Goal: Transaction & Acquisition: Register for event/course

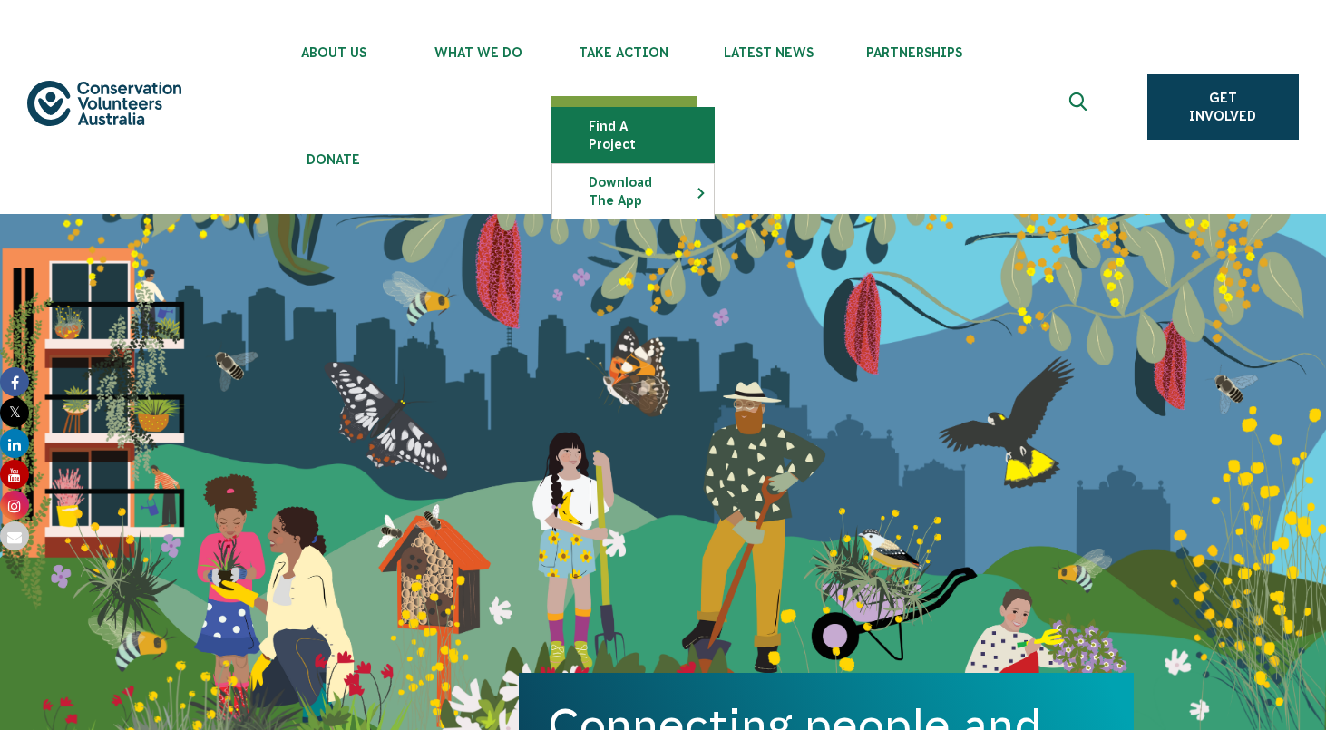
click at [625, 129] on link "Find a project" at bounding box center [632, 135] width 161 height 54
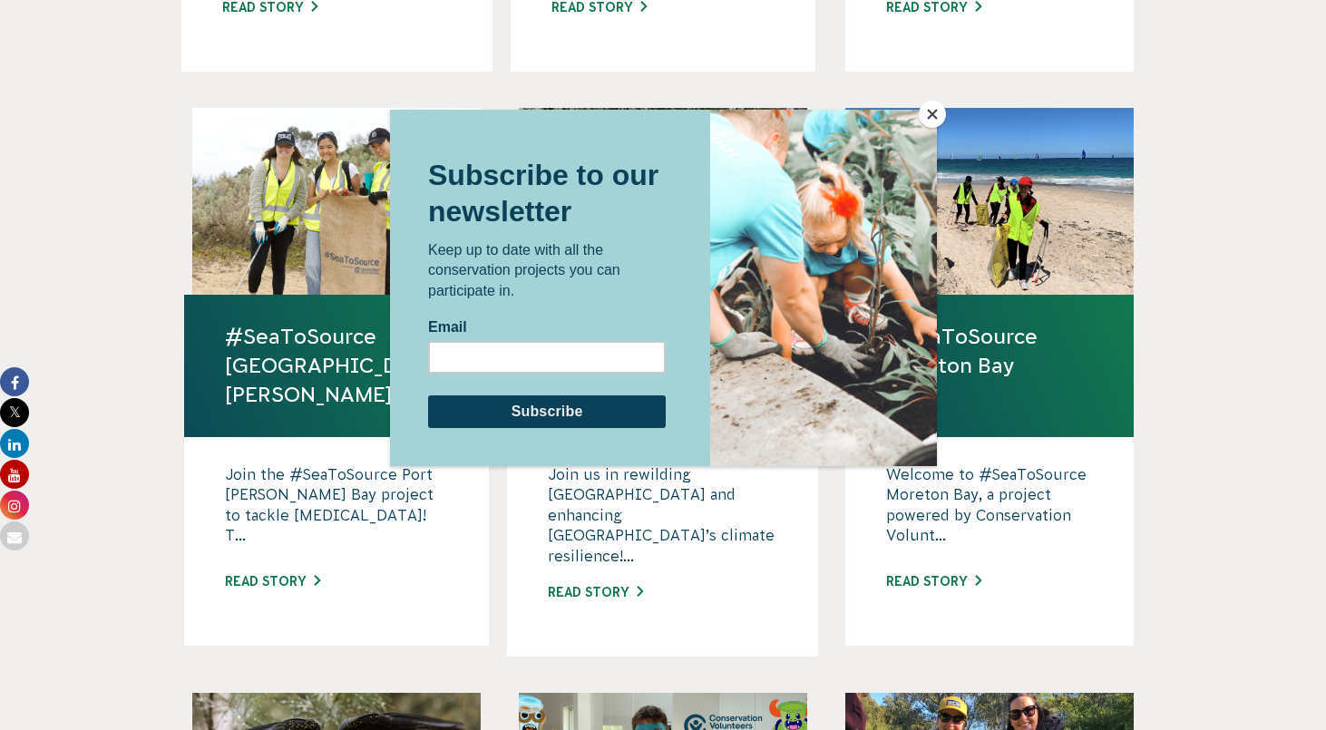
scroll to position [1177, 0]
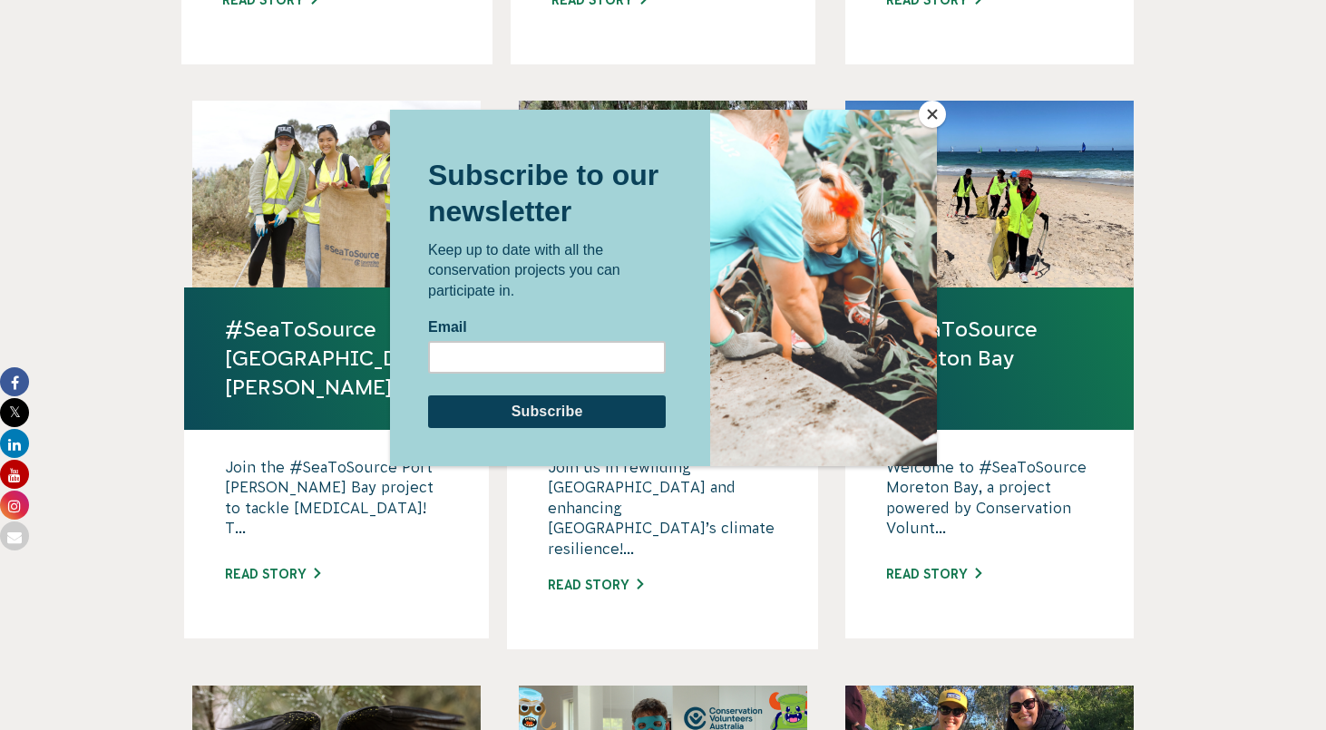
click at [935, 115] on button "Close" at bounding box center [932, 114] width 27 height 27
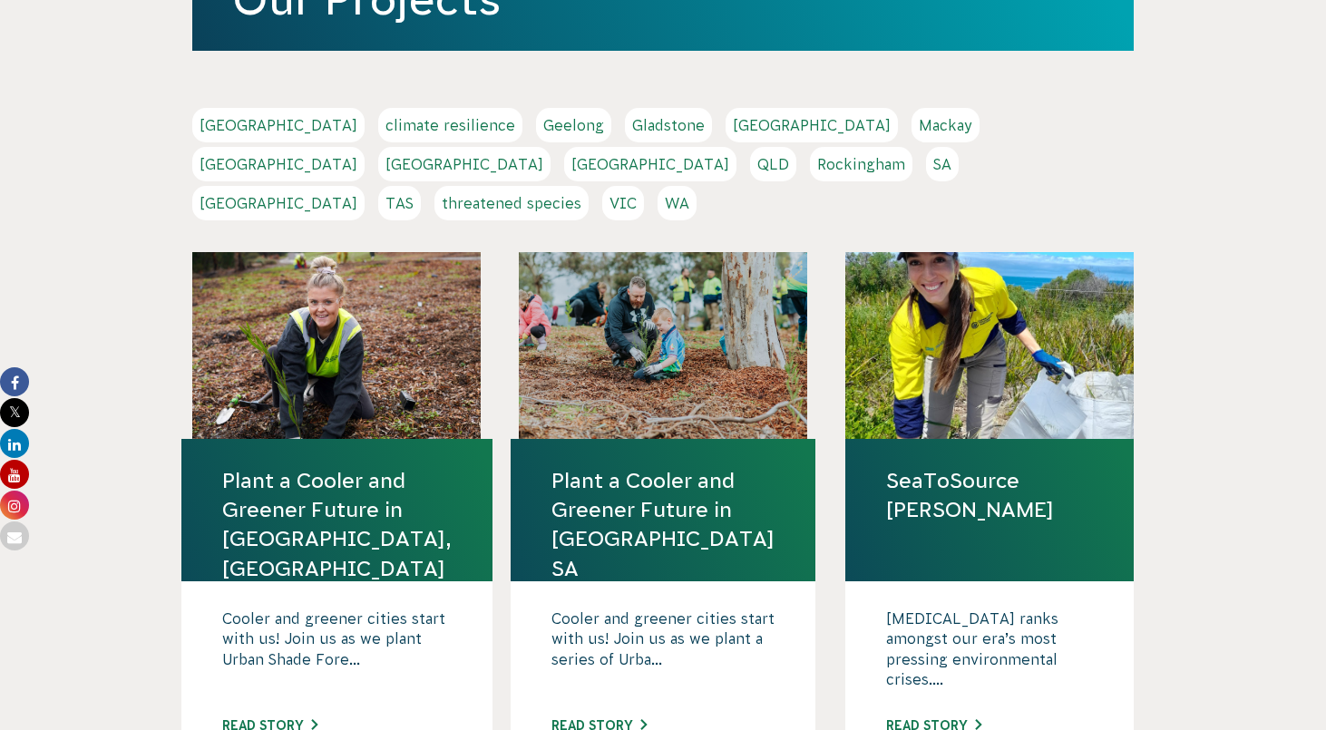
scroll to position [446, 0]
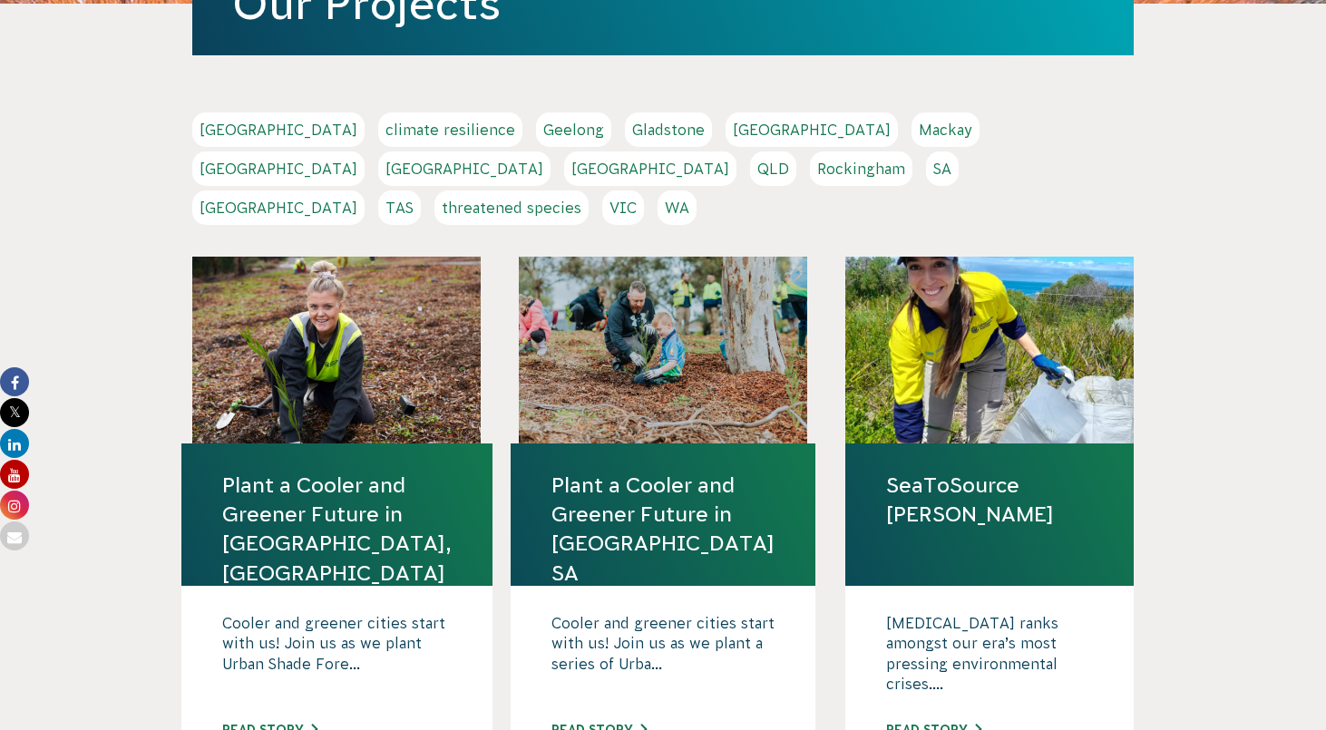
click at [926, 171] on link "SA" at bounding box center [942, 168] width 33 height 34
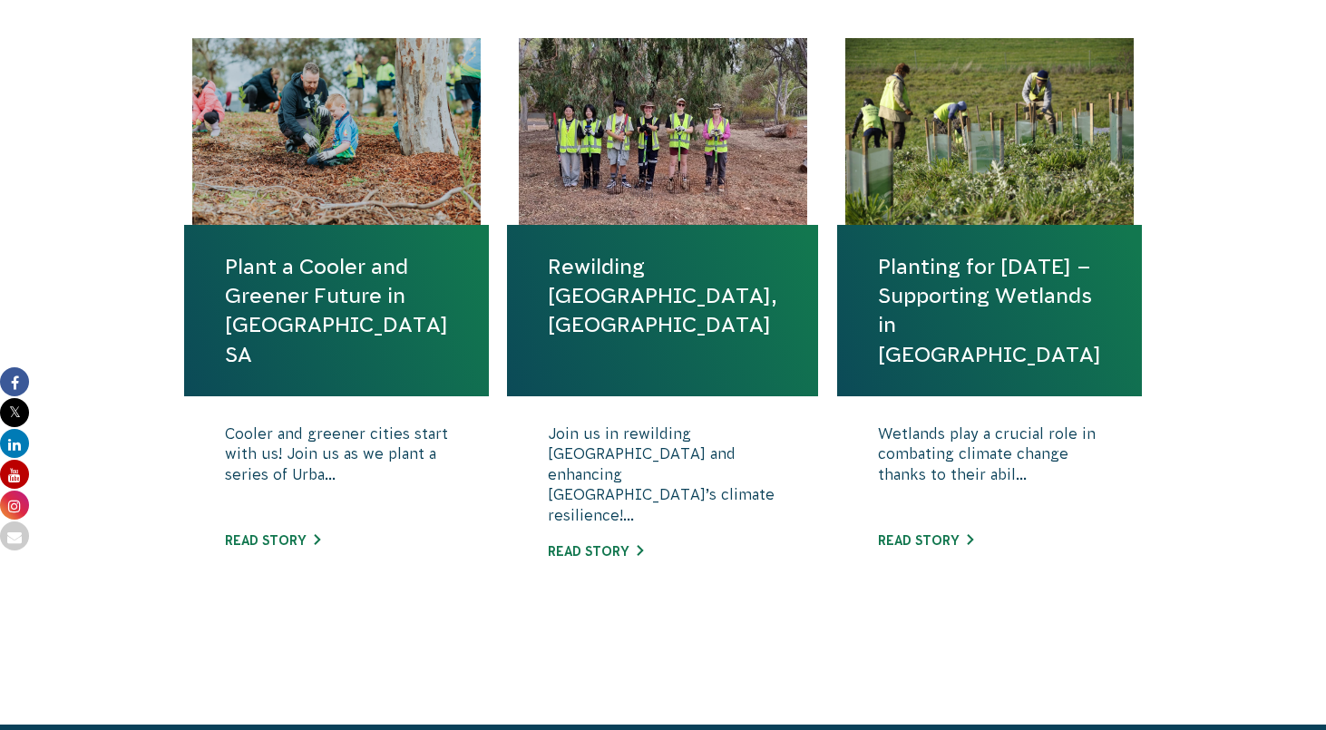
scroll to position [766, 0]
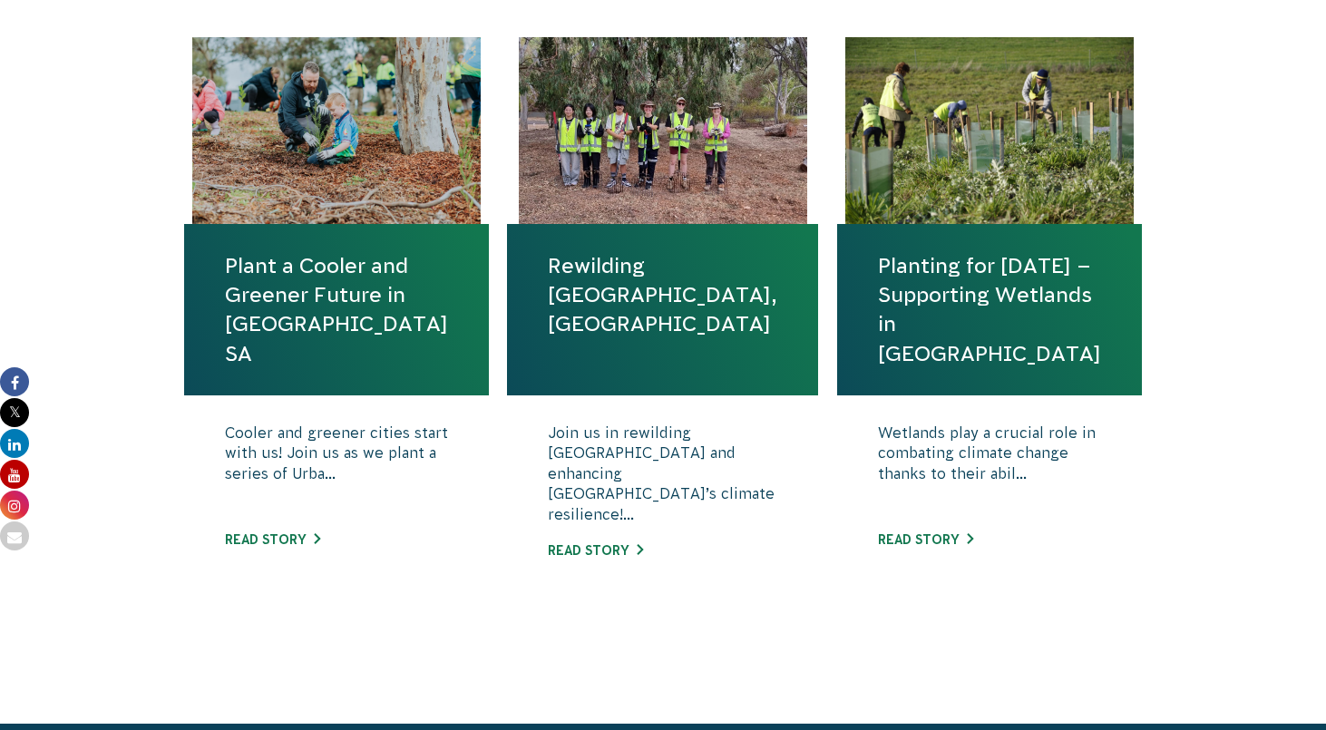
click at [318, 303] on link "Plant a Cooler and Greener Future in [GEOGRAPHIC_DATA] SA" at bounding box center [336, 309] width 223 height 117
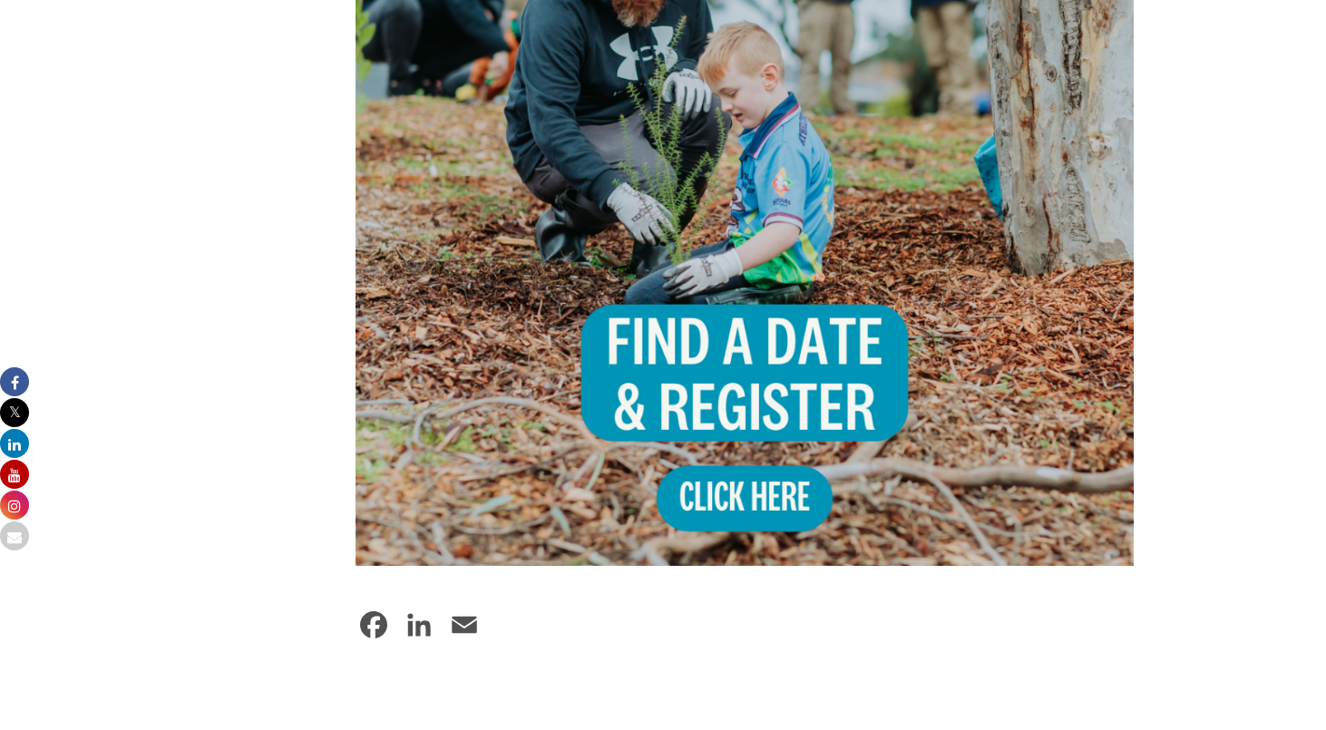
scroll to position [1756, 0]
click at [742, 357] on img at bounding box center [745, 178] width 778 height 778
